Goal: Find contact information: Find contact information

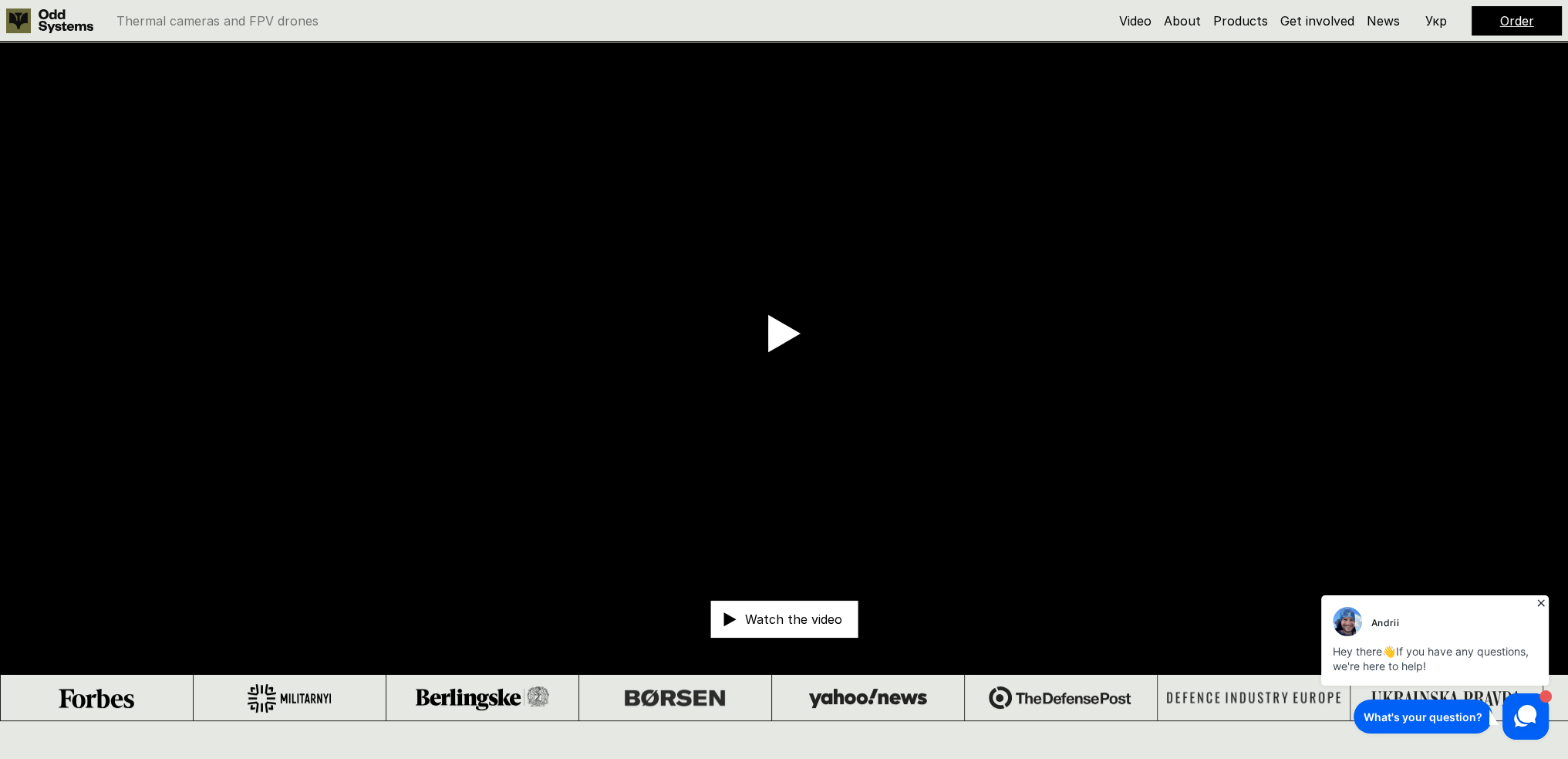
scroll to position [77, 0]
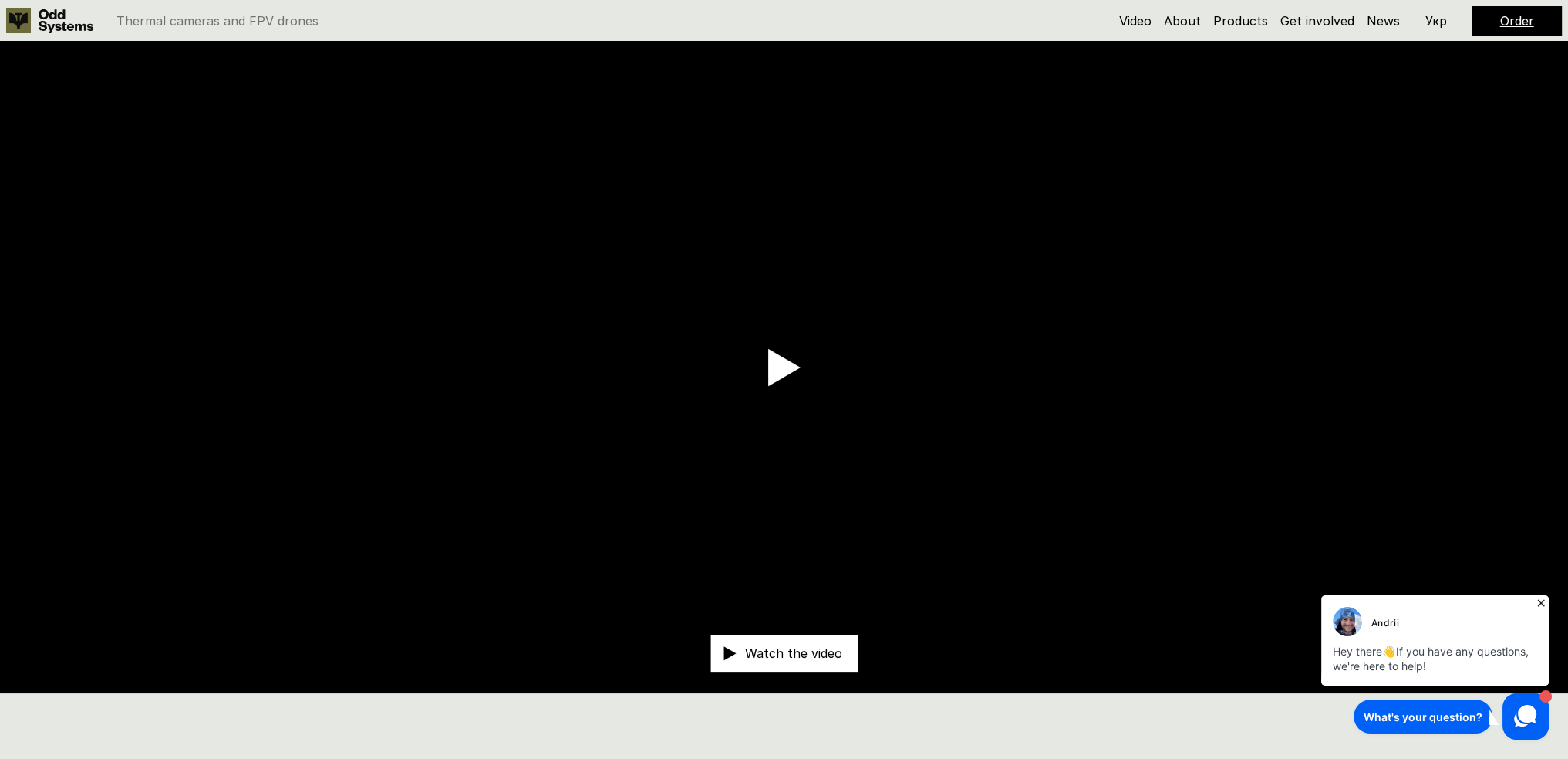
click at [789, 372] on use at bounding box center [784, 367] width 33 height 37
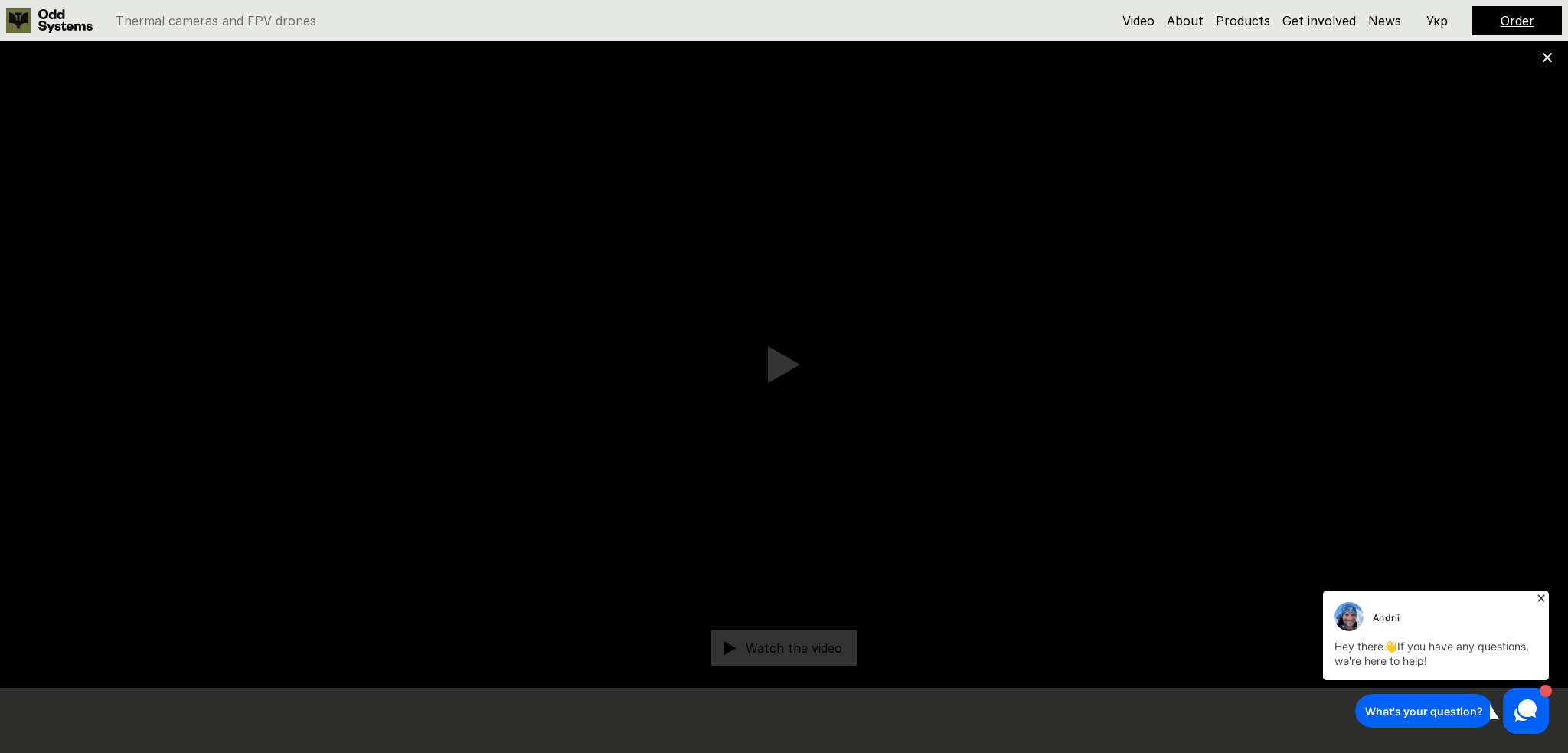
click at [1542, 596] on icon at bounding box center [1540, 597] width 15 height 15
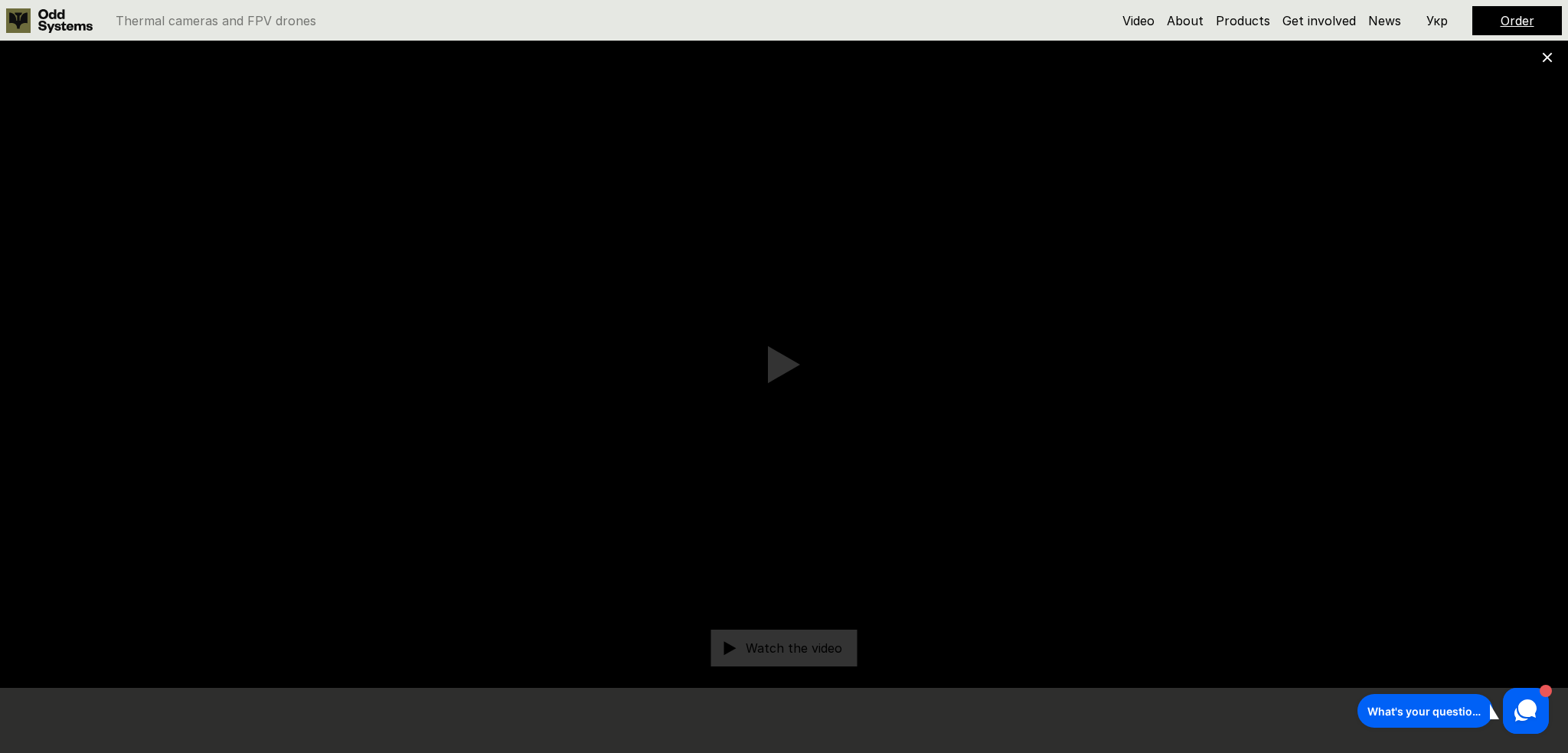
click at [1550, 61] on use at bounding box center [1548, 57] width 10 height 10
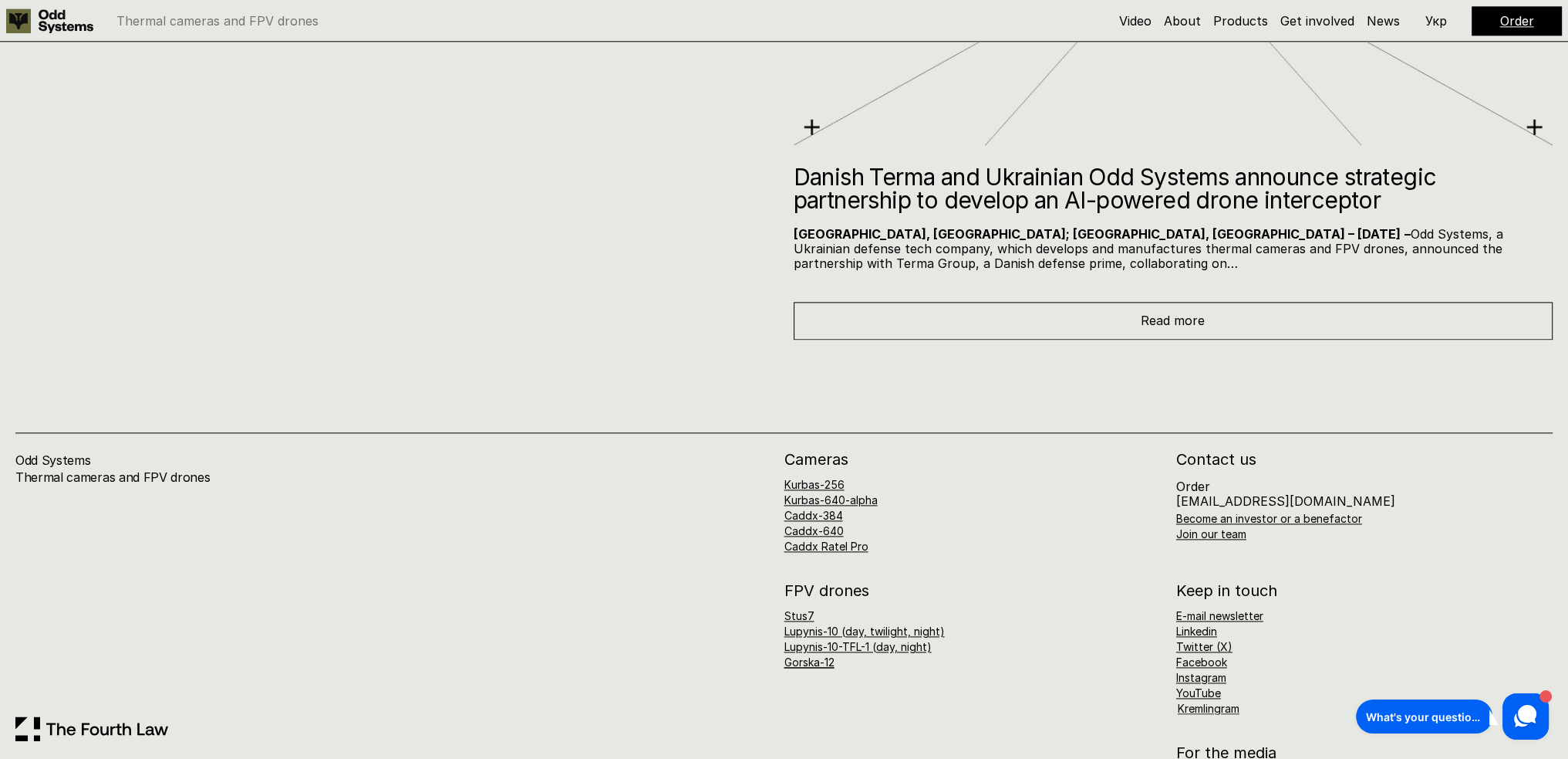
scroll to position [10498, 0]
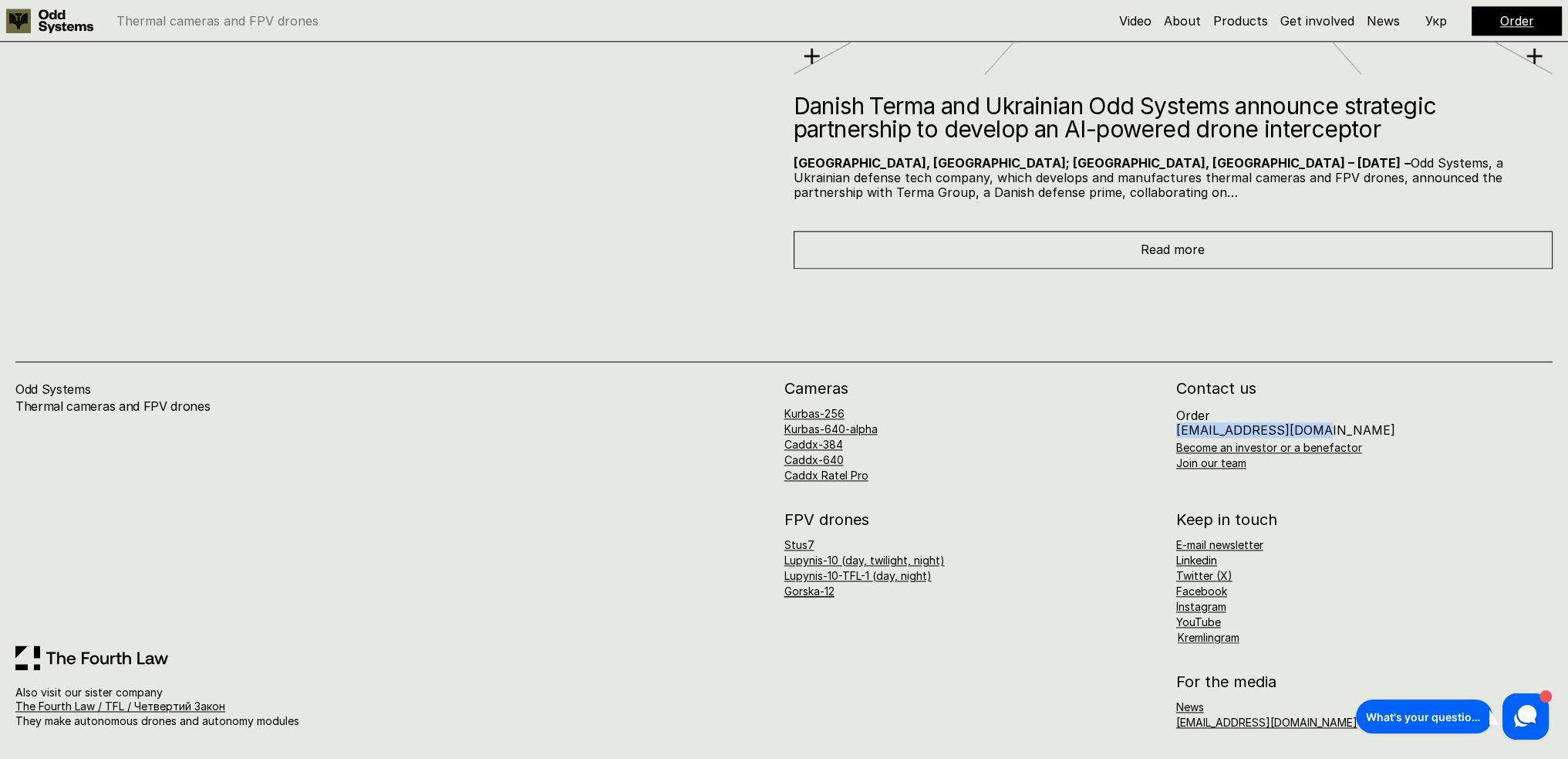
drag, startPoint x: 1320, startPoint y: 424, endPoint x: 1176, endPoint y: 427, distance: 144.0
click at [1176, 427] on div "Order [EMAIL_ADDRESS][DOMAIN_NAME] Become an investor or a benefactor Join our …" at bounding box center [1364, 439] width 377 height 60
copy p "[EMAIL_ADDRESS][DOMAIN_NAME]"
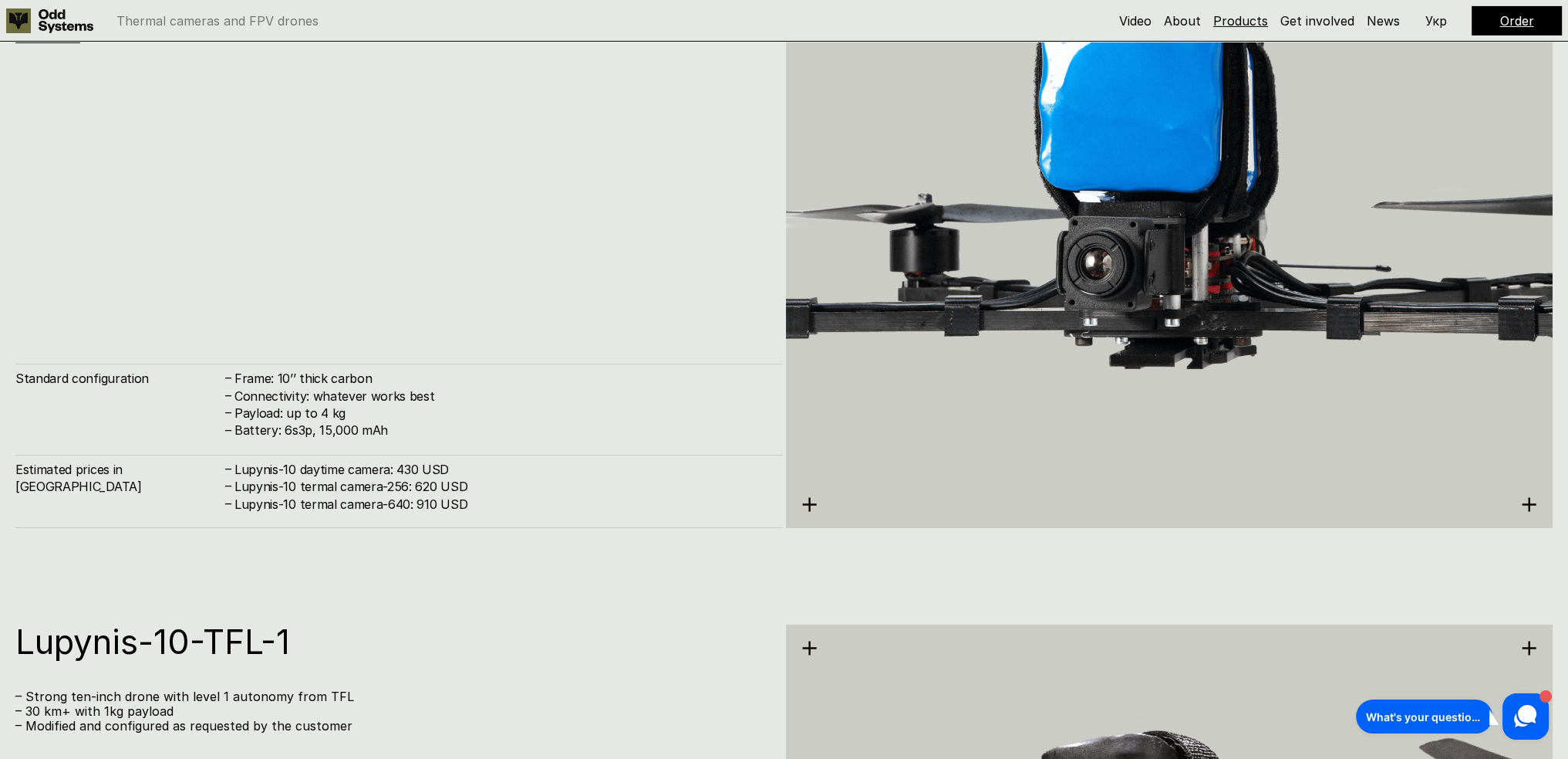
click at [1249, 23] on link "Products" at bounding box center [1241, 21] width 55 height 15
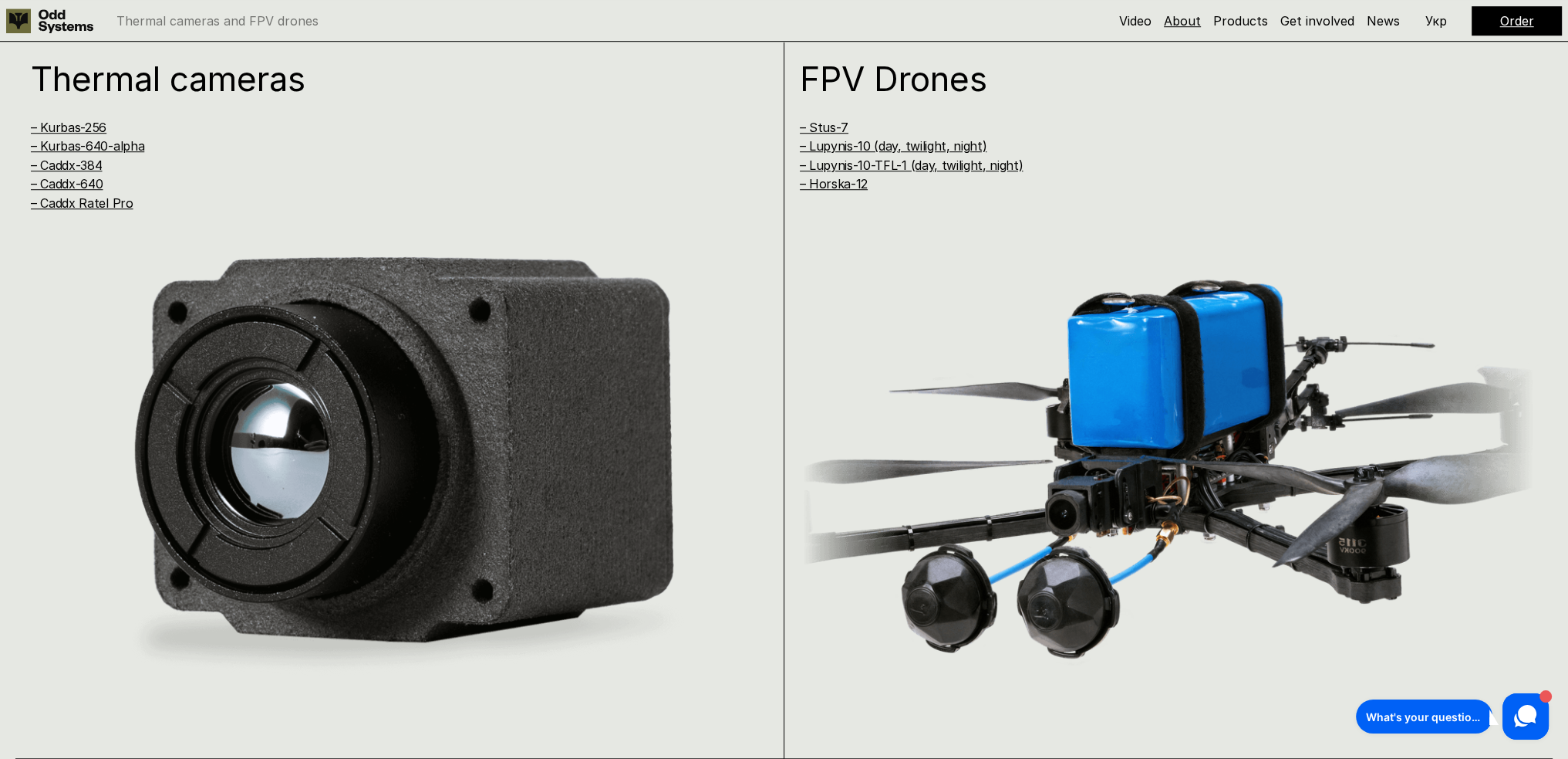
click at [1189, 21] on link "About" at bounding box center [1183, 21] width 37 height 15
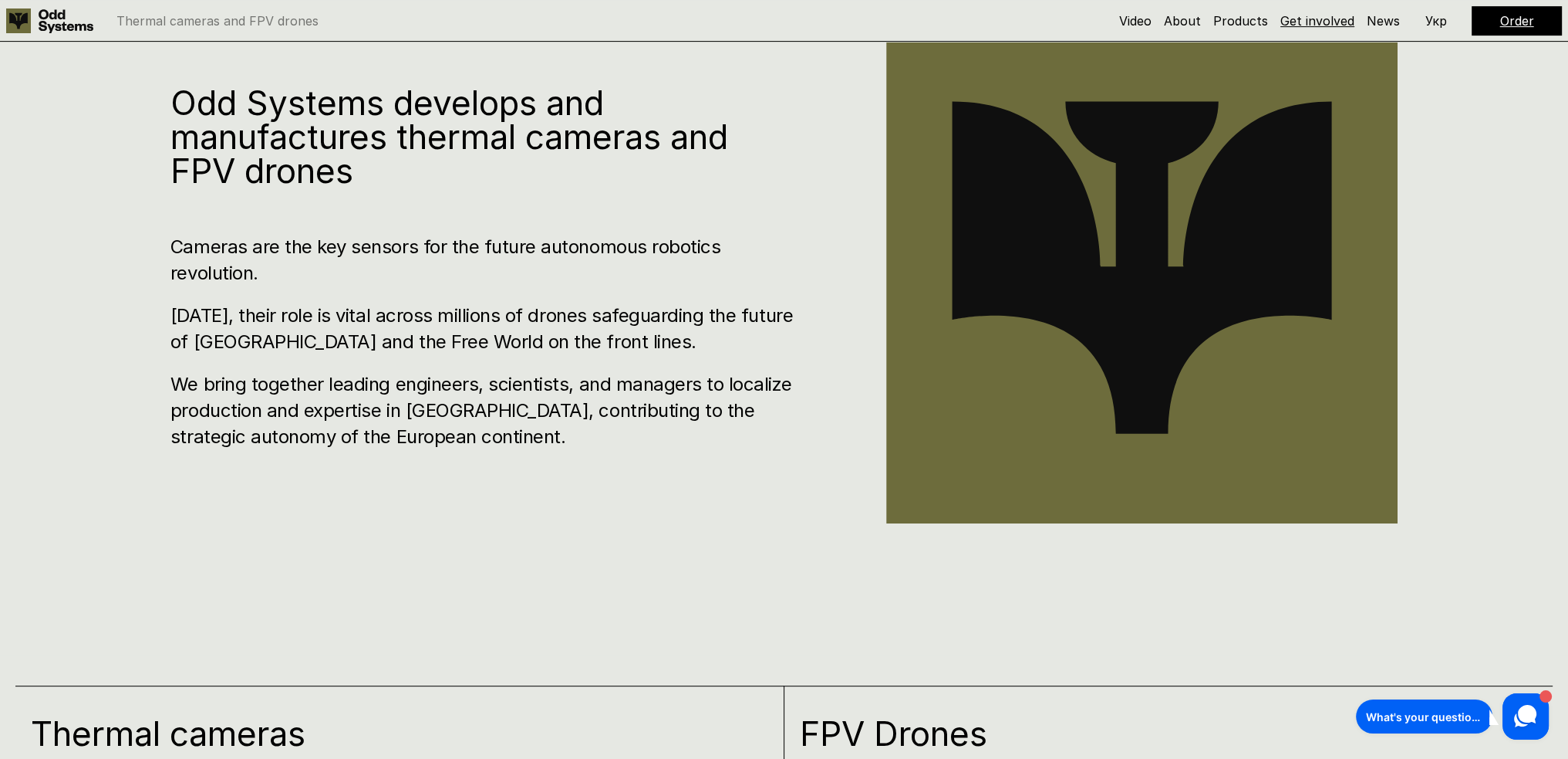
scroll to position [770, 0]
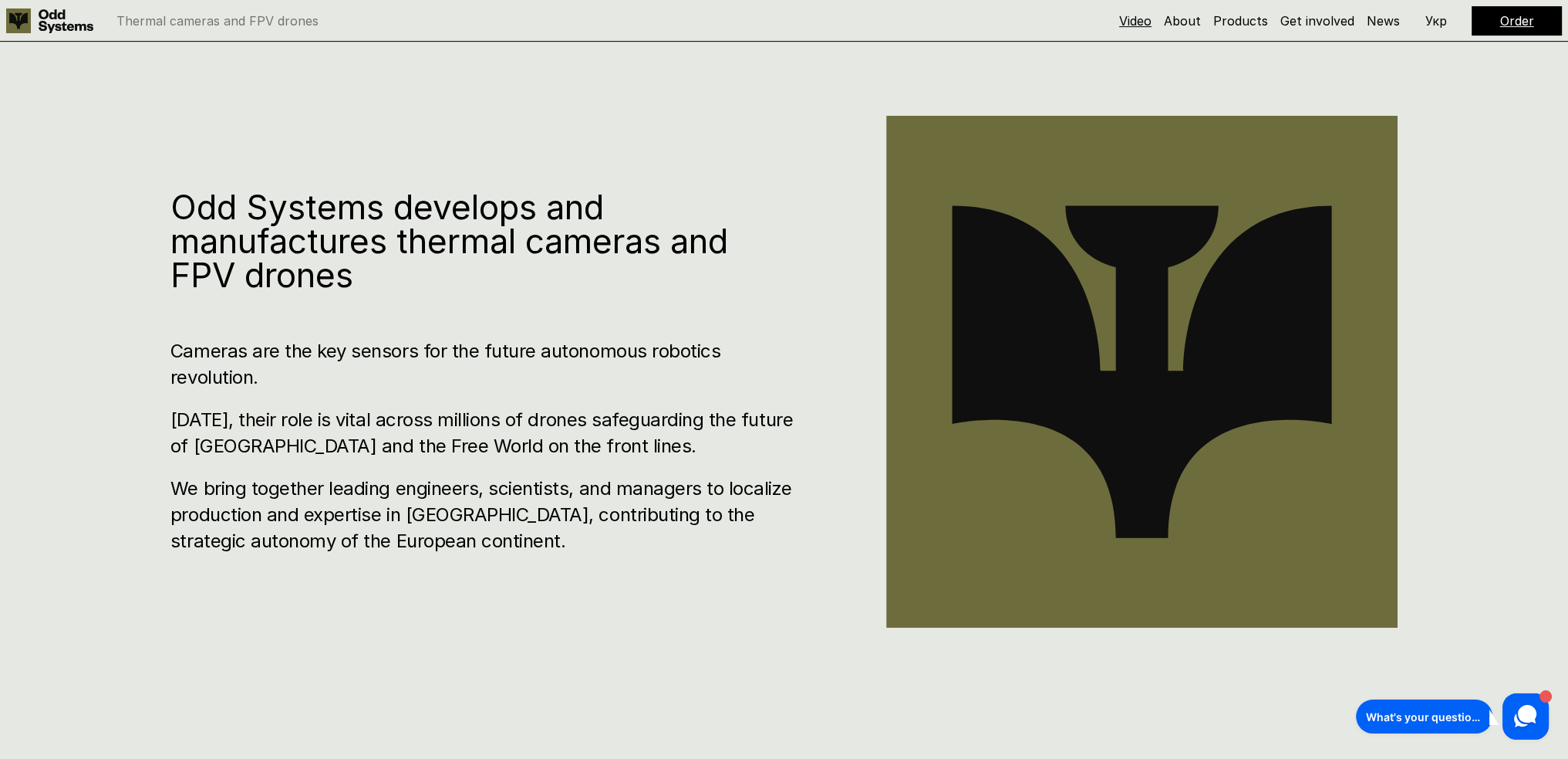
click at [1138, 21] on link "Video" at bounding box center [1135, 21] width 33 height 15
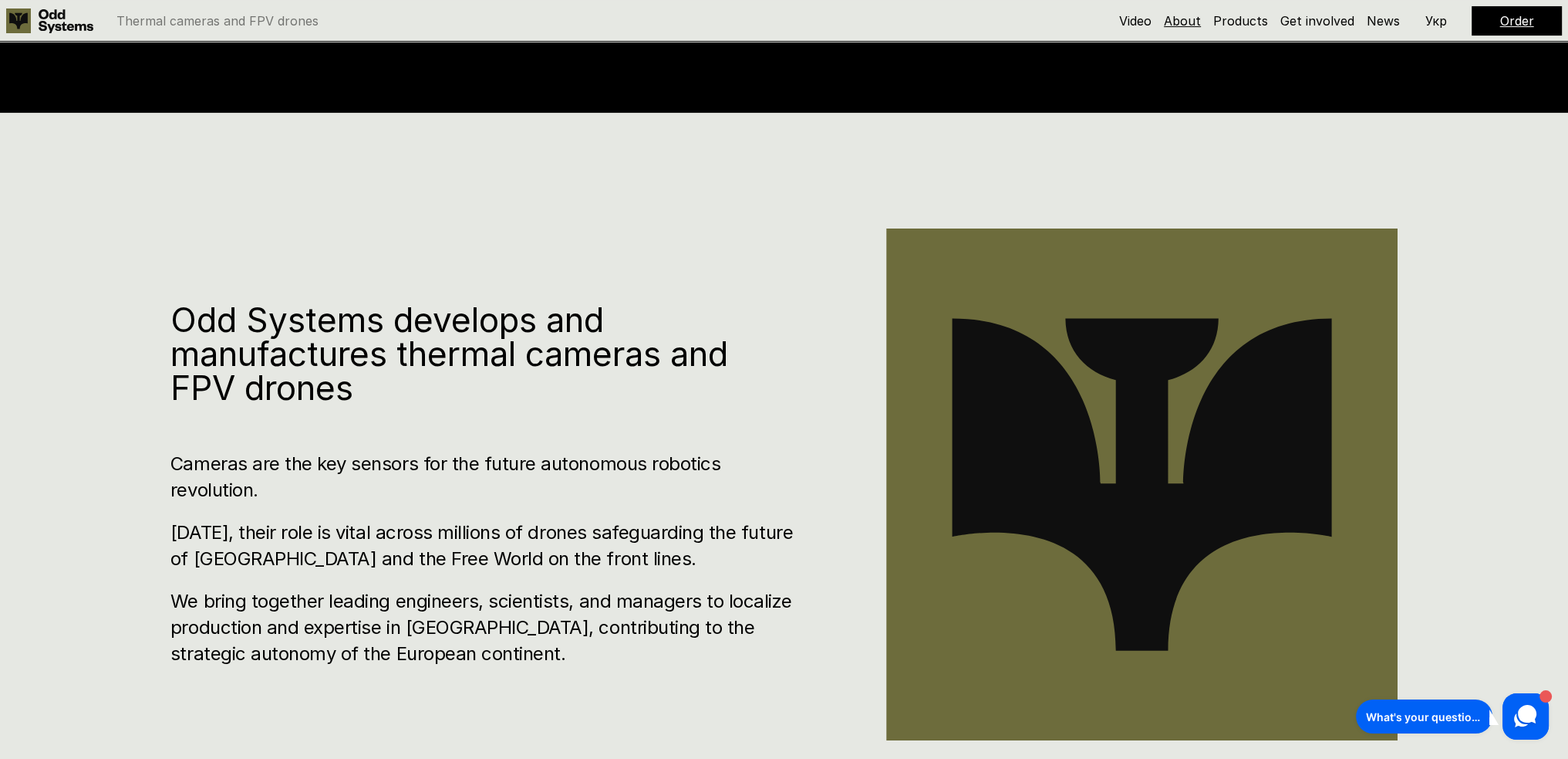
click at [1186, 18] on link "About" at bounding box center [1183, 21] width 37 height 15
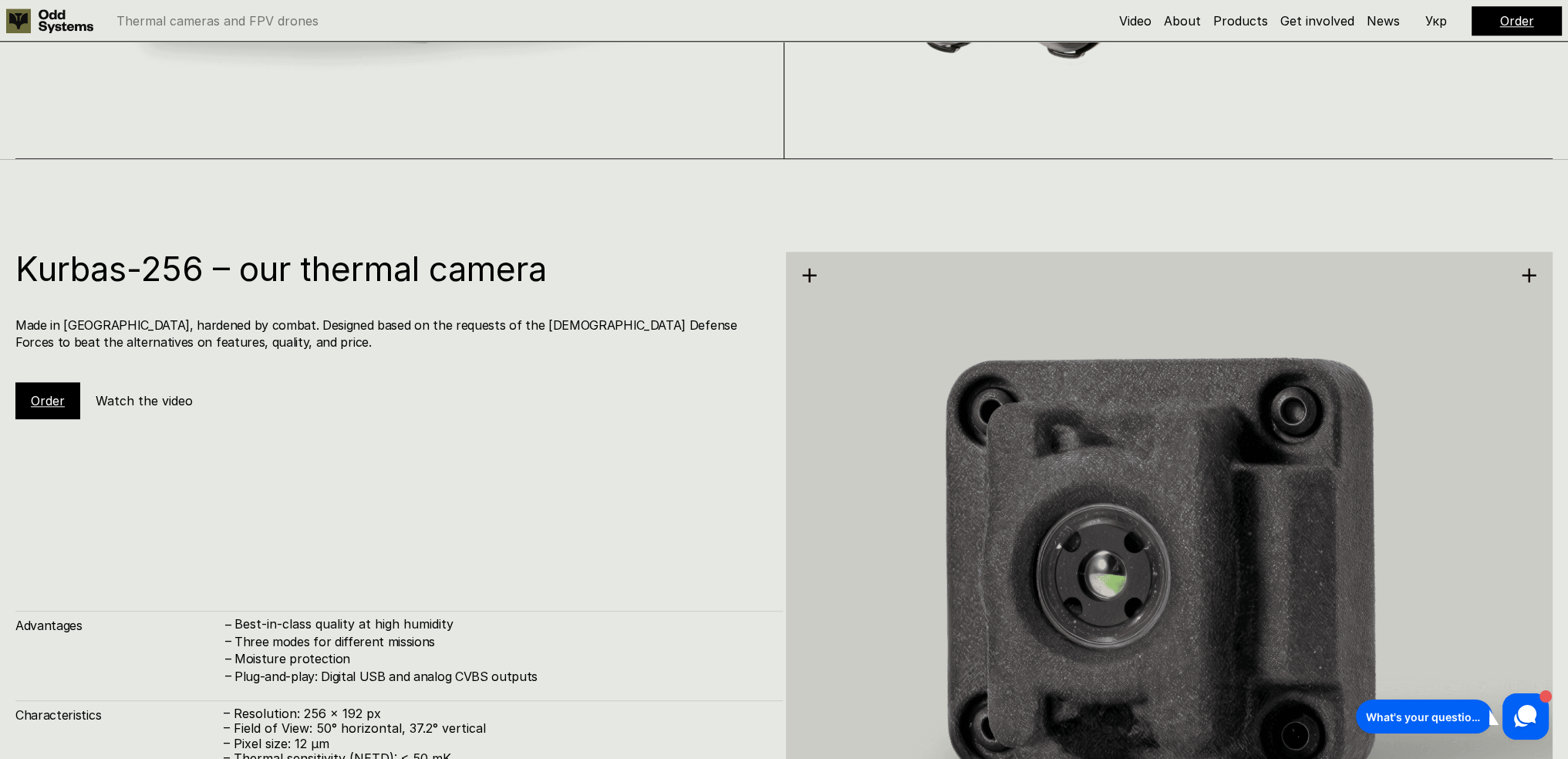
scroll to position [2314, 0]
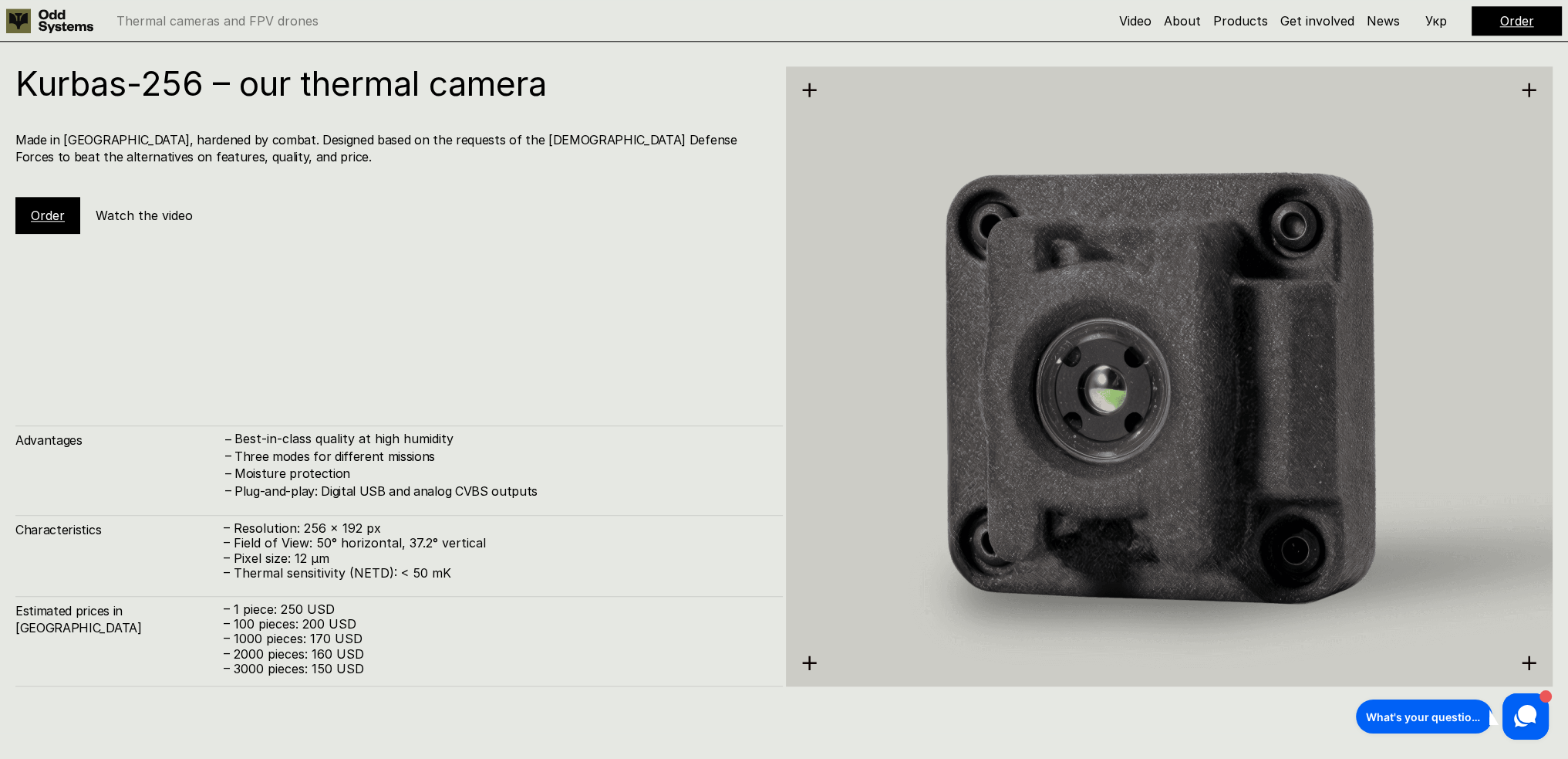
click at [46, 216] on link "Order" at bounding box center [48, 215] width 34 height 15
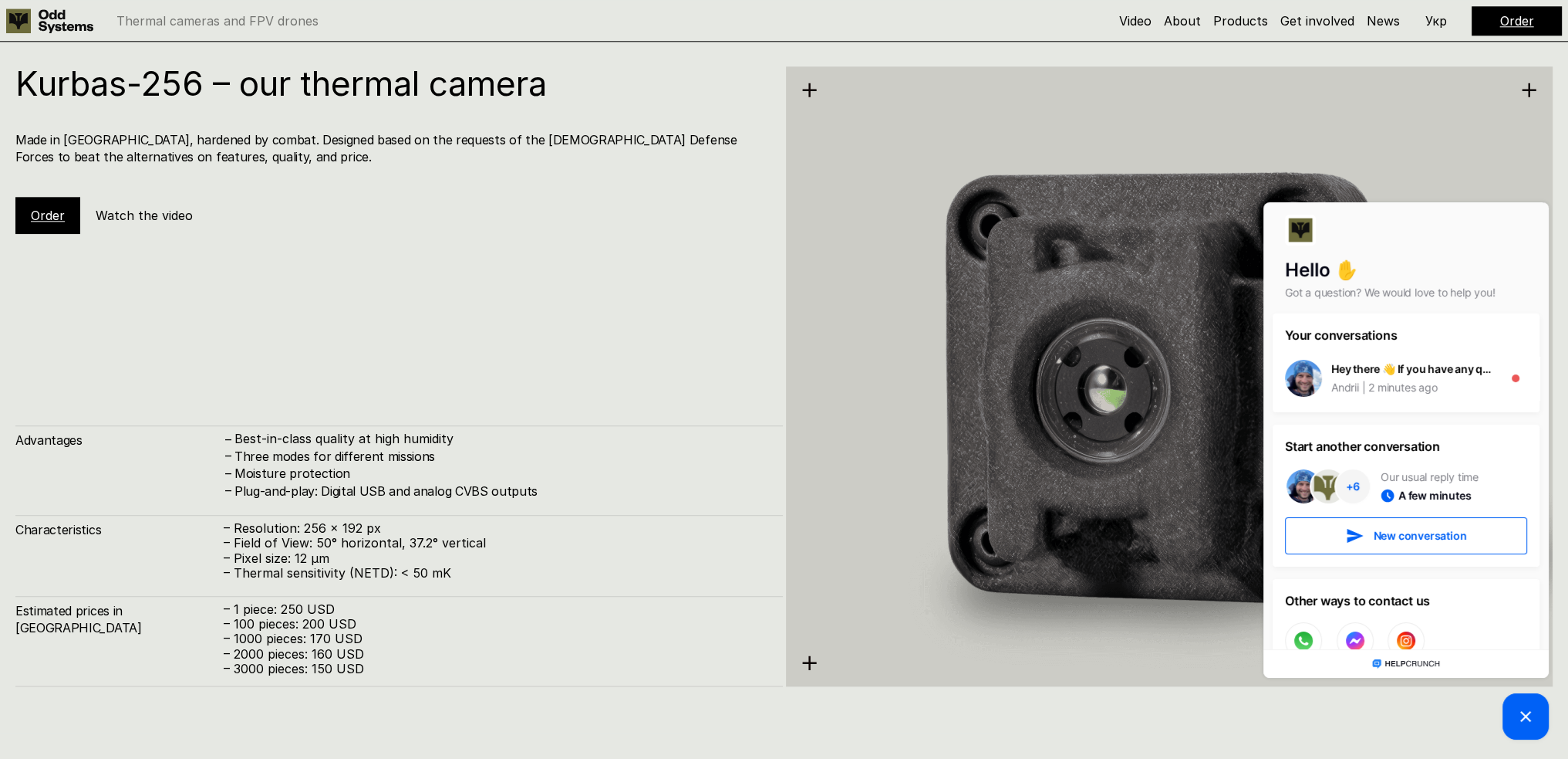
click at [1123, 683] on img at bounding box center [1170, 377] width 767 height 790
click at [1321, 190] on img at bounding box center [1170, 377] width 767 height 790
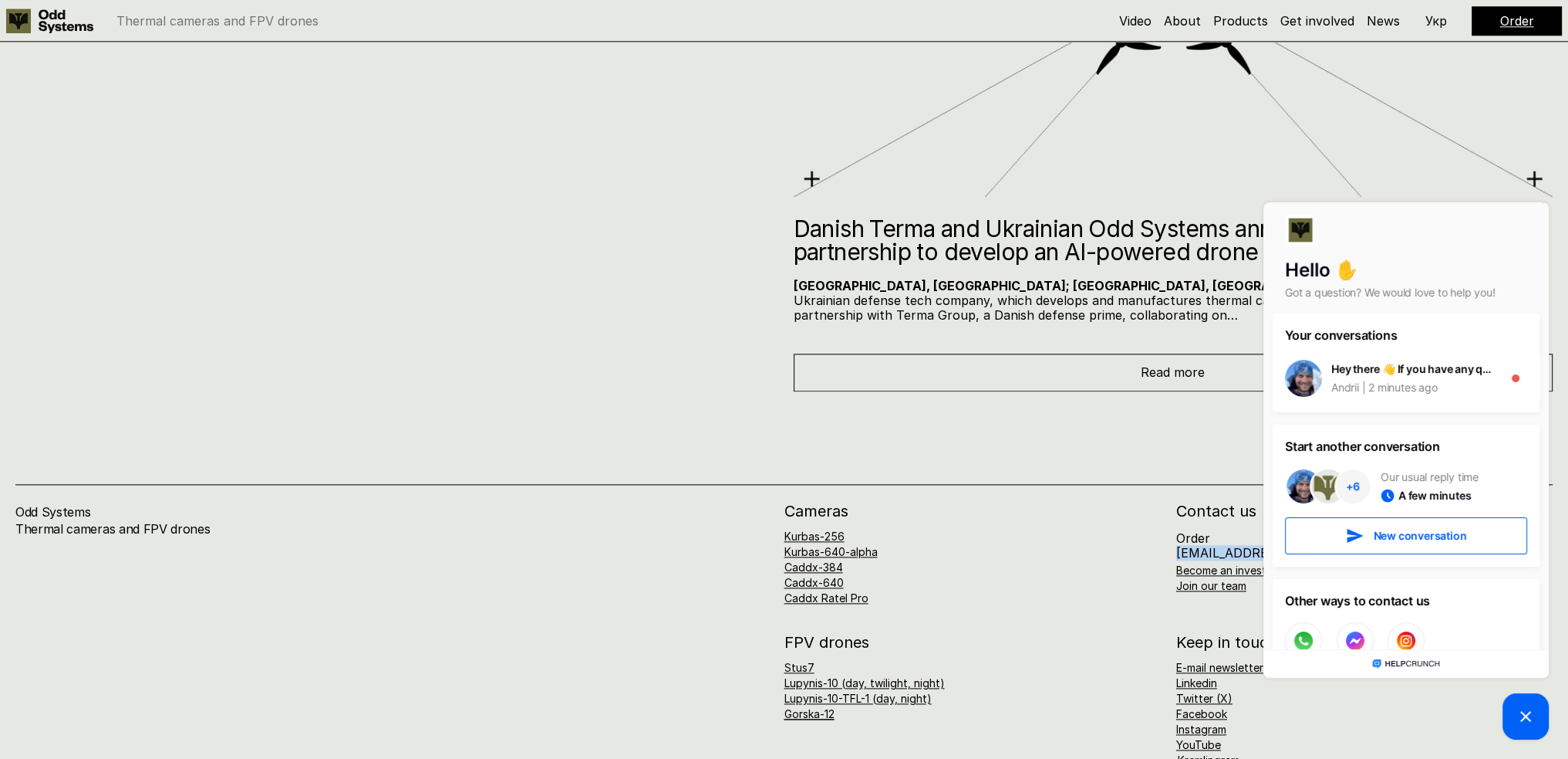
scroll to position [10498, 0]
